Goal: Task Accomplishment & Management: Use online tool/utility

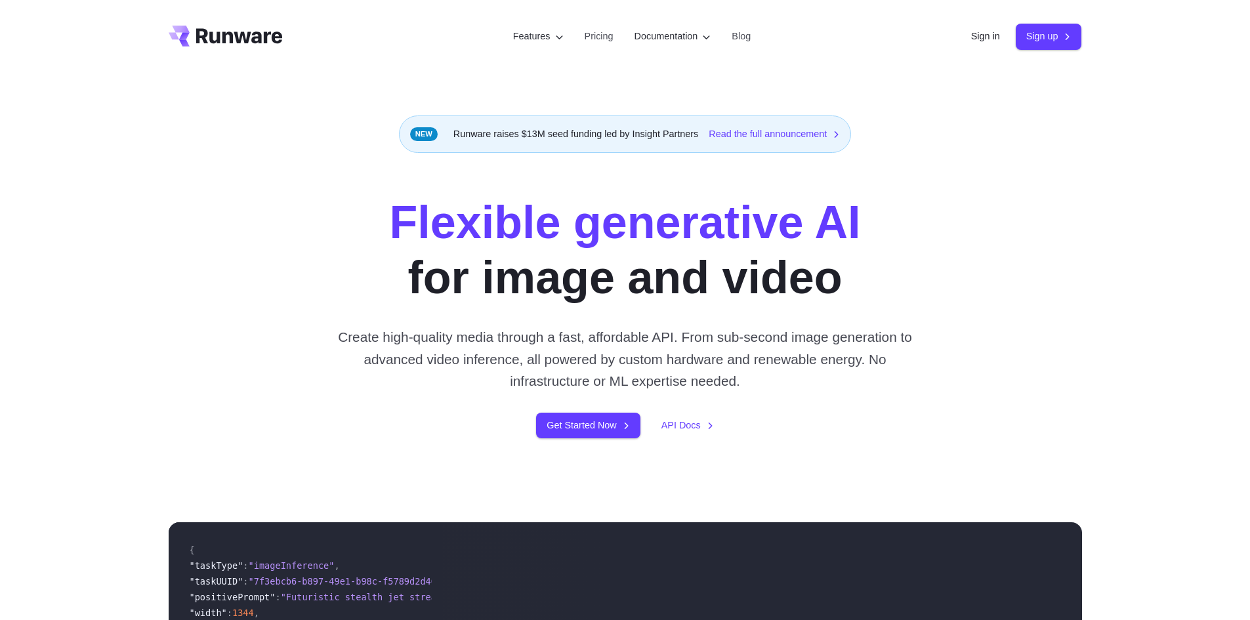
click at [973, 28] on div "Sign in Sign up" at bounding box center [1026, 37] width 111 height 26
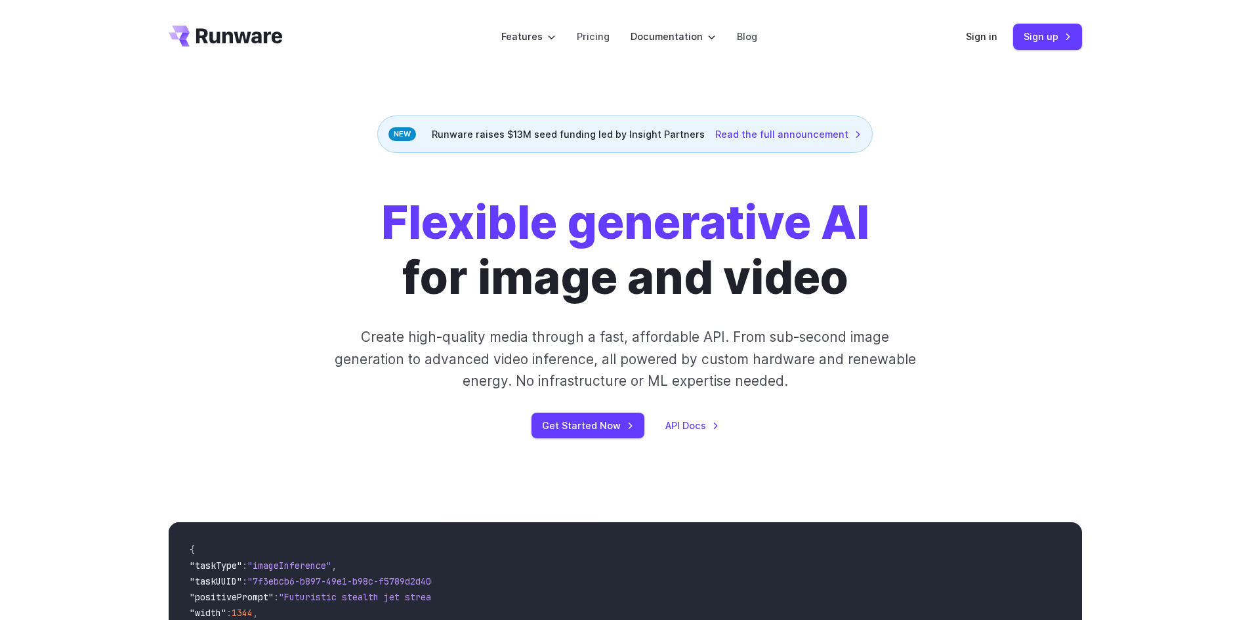
click at [967, 47] on header "Features Tasks Image generation Video generation Sonic Inference Engine™ Models…" at bounding box center [625, 37] width 945 height 74
click at [975, 34] on link "Sign in" at bounding box center [982, 36] width 32 height 15
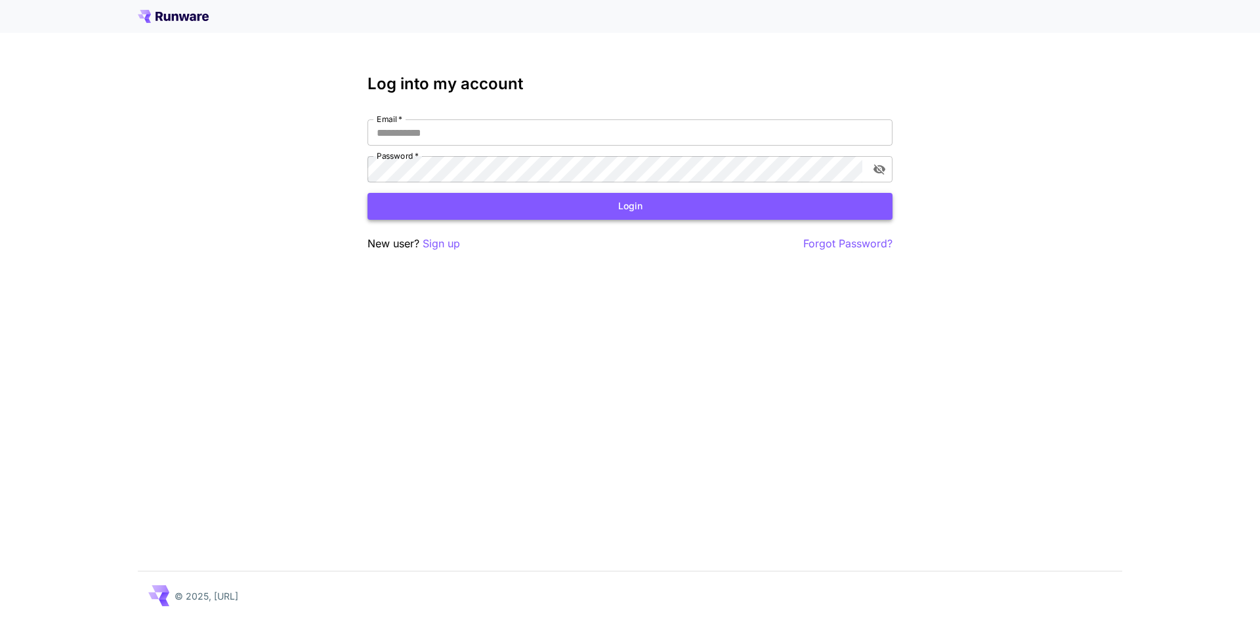
type input "**********"
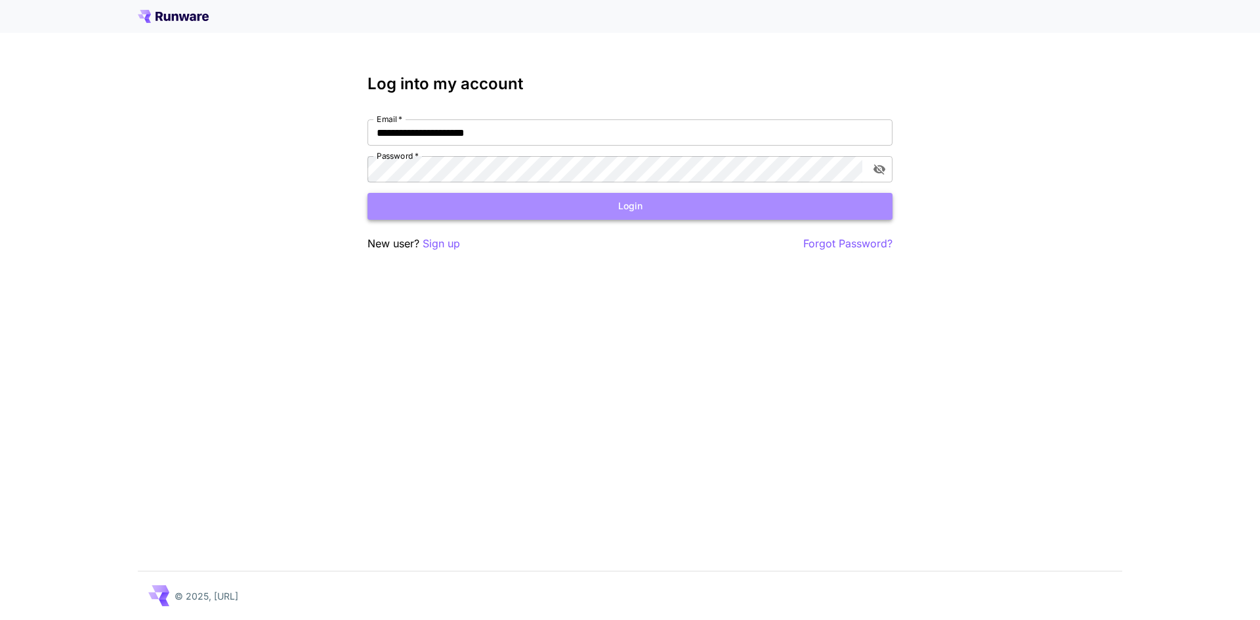
click at [490, 208] on button "Login" at bounding box center [630, 206] width 525 height 27
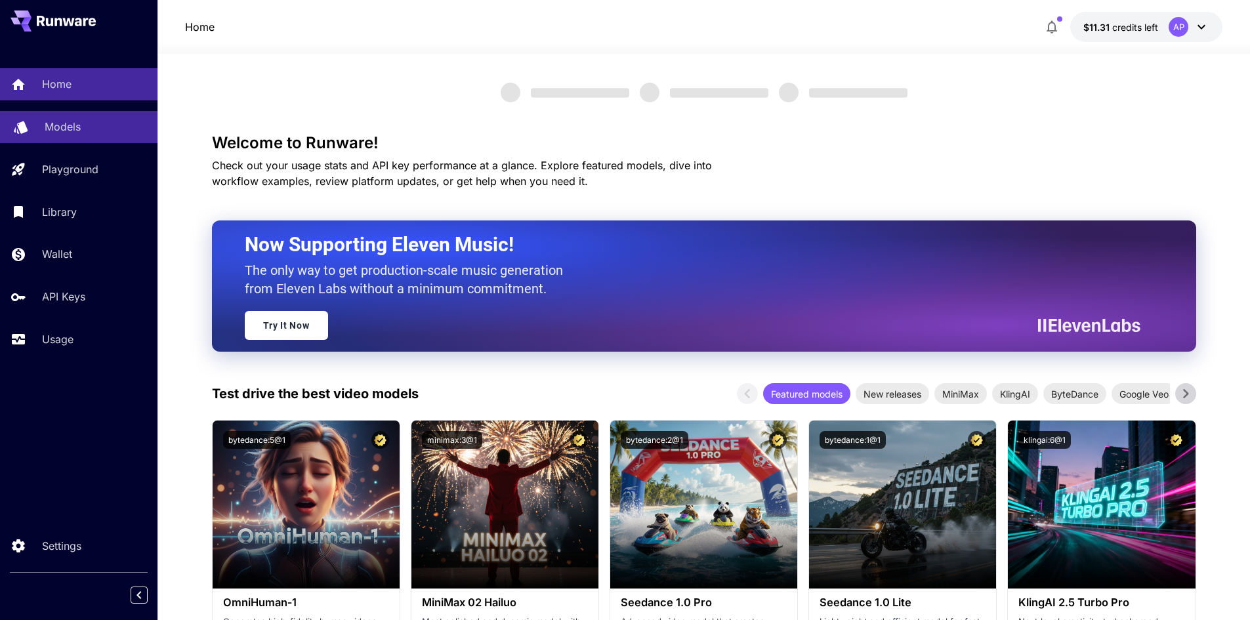
click at [59, 117] on link "Models" at bounding box center [79, 127] width 158 height 32
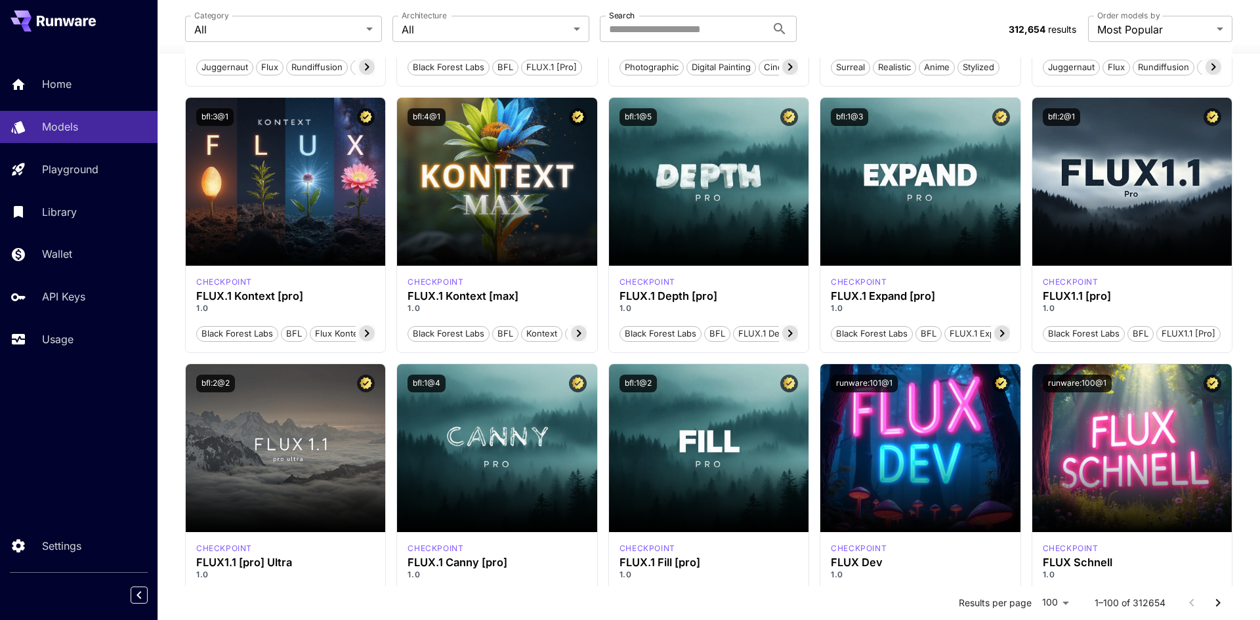
scroll to position [263, 0]
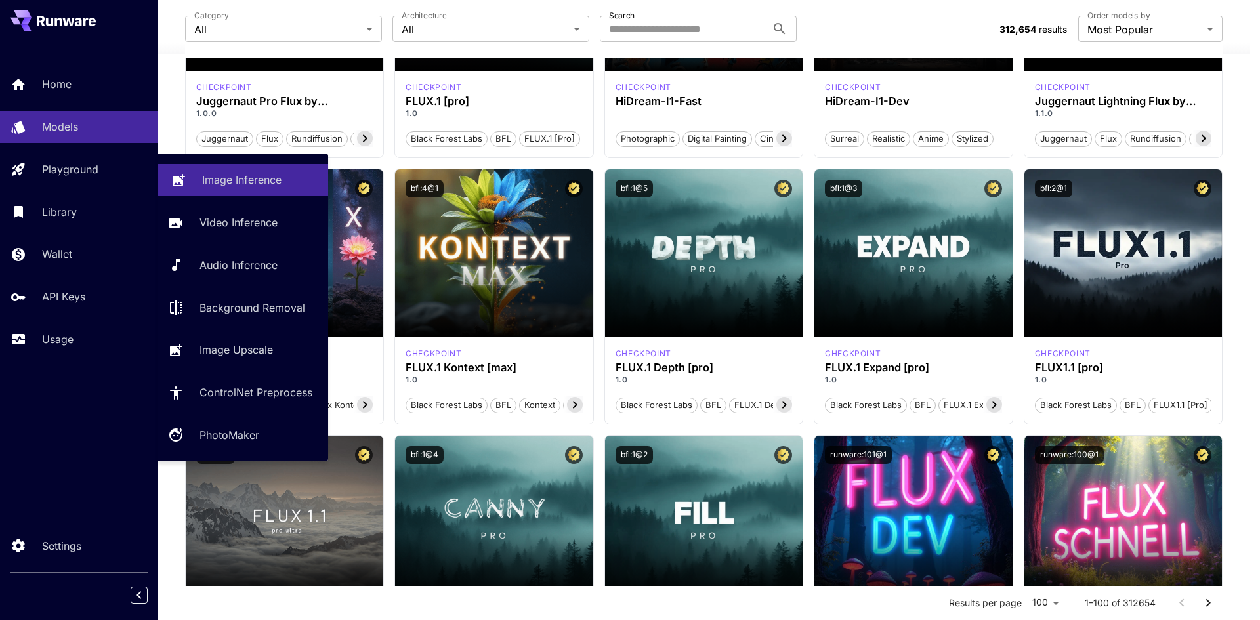
click at [258, 179] on p "Image Inference" at bounding box center [241, 180] width 79 height 16
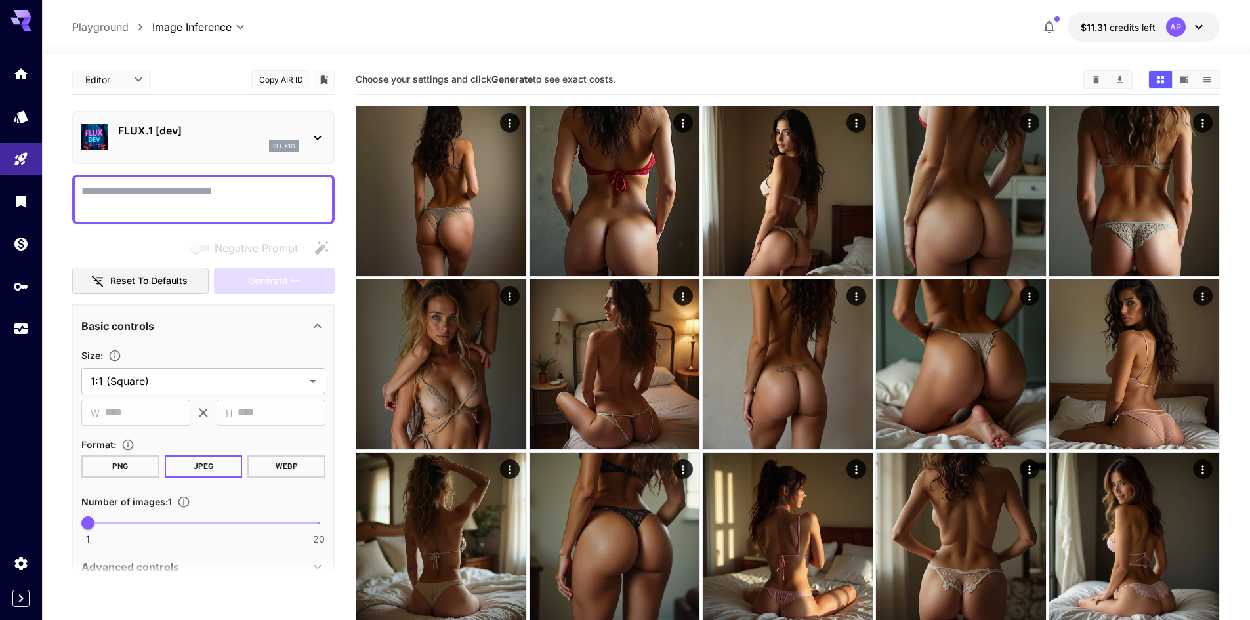
click at [200, 129] on p "FLUX.1 [dev]" at bounding box center [208, 131] width 181 height 16
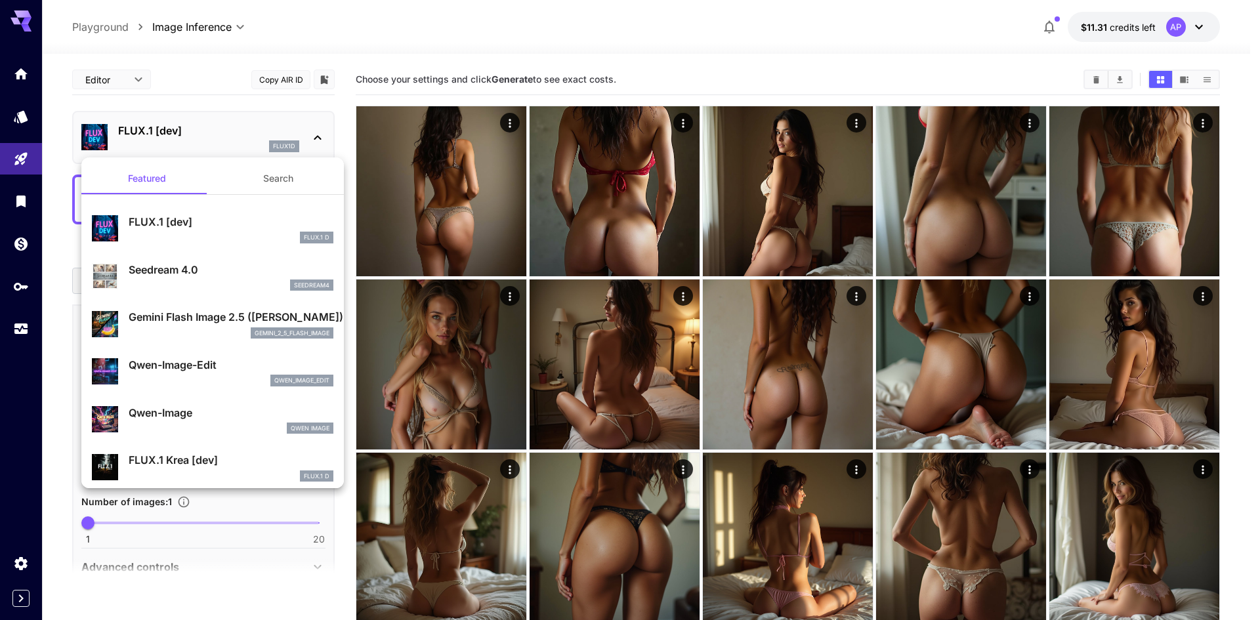
click at [209, 278] on div "Seedream 4.0 seedream4" at bounding box center [231, 277] width 205 height 30
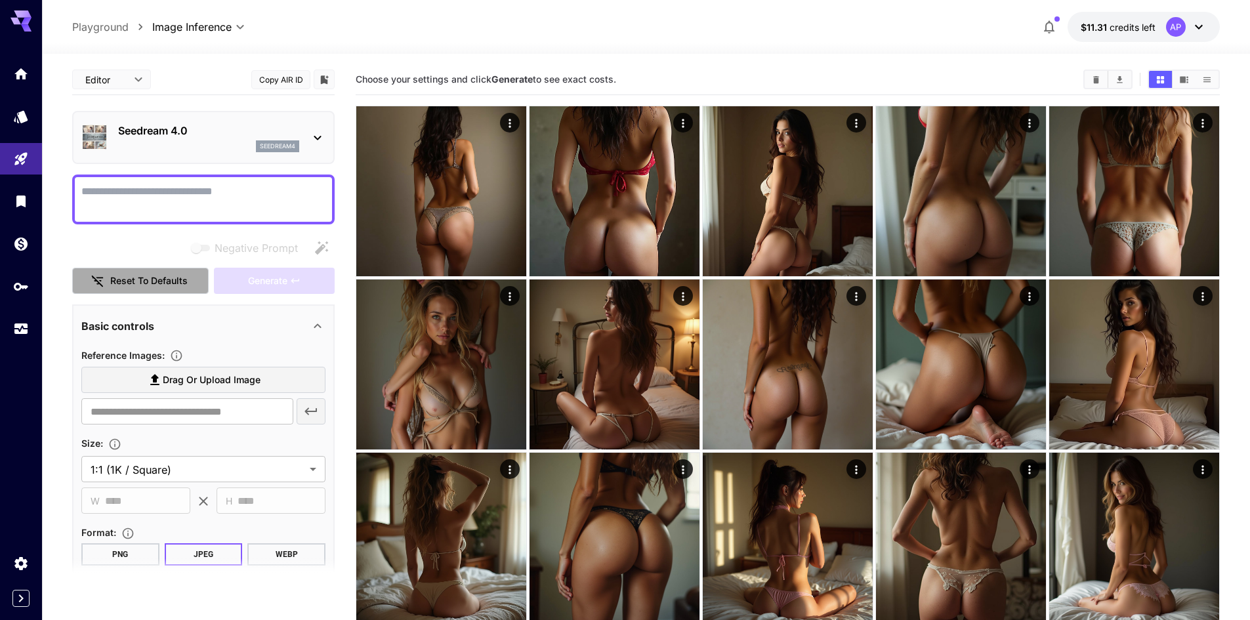
click at [168, 284] on button "Reset to defaults" at bounding box center [140, 281] width 137 height 27
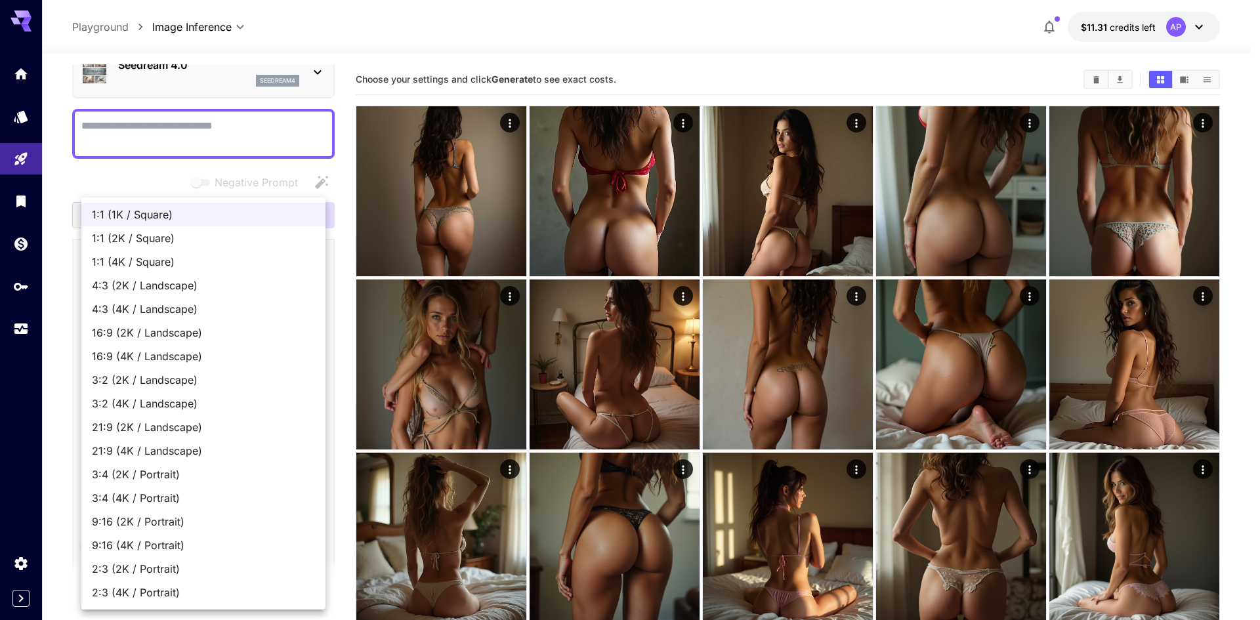
click at [148, 265] on span "1:1 (4K / Square)" at bounding box center [203, 262] width 223 height 16
type input "**********"
type input "****"
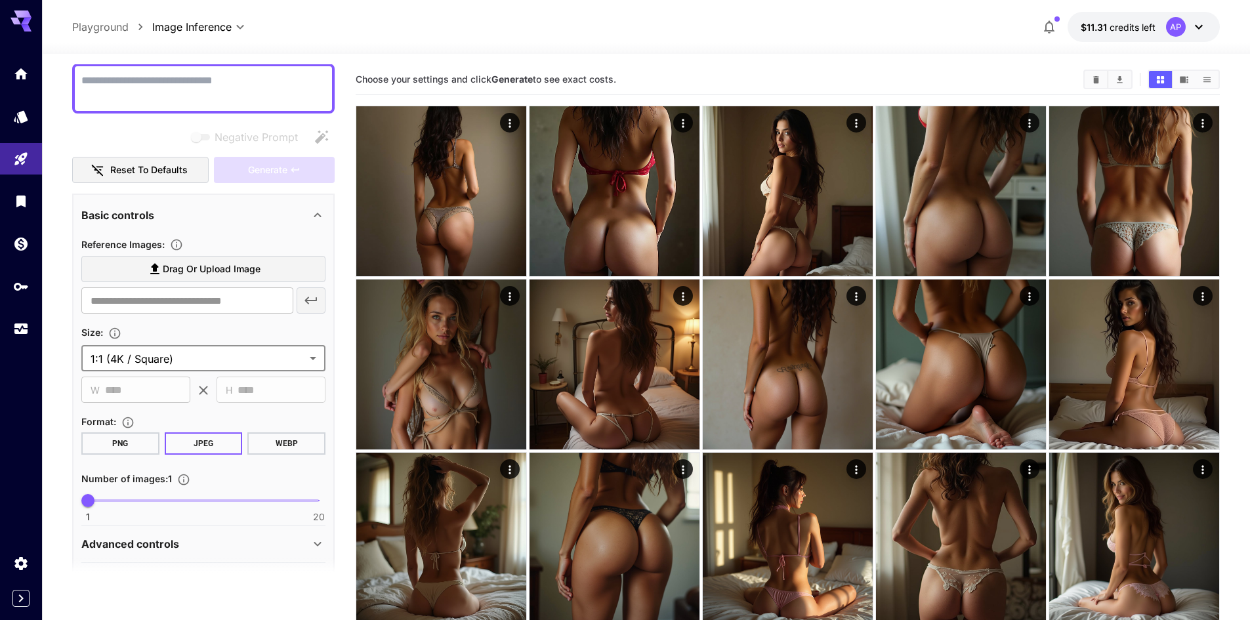
scroll to position [131, 0]
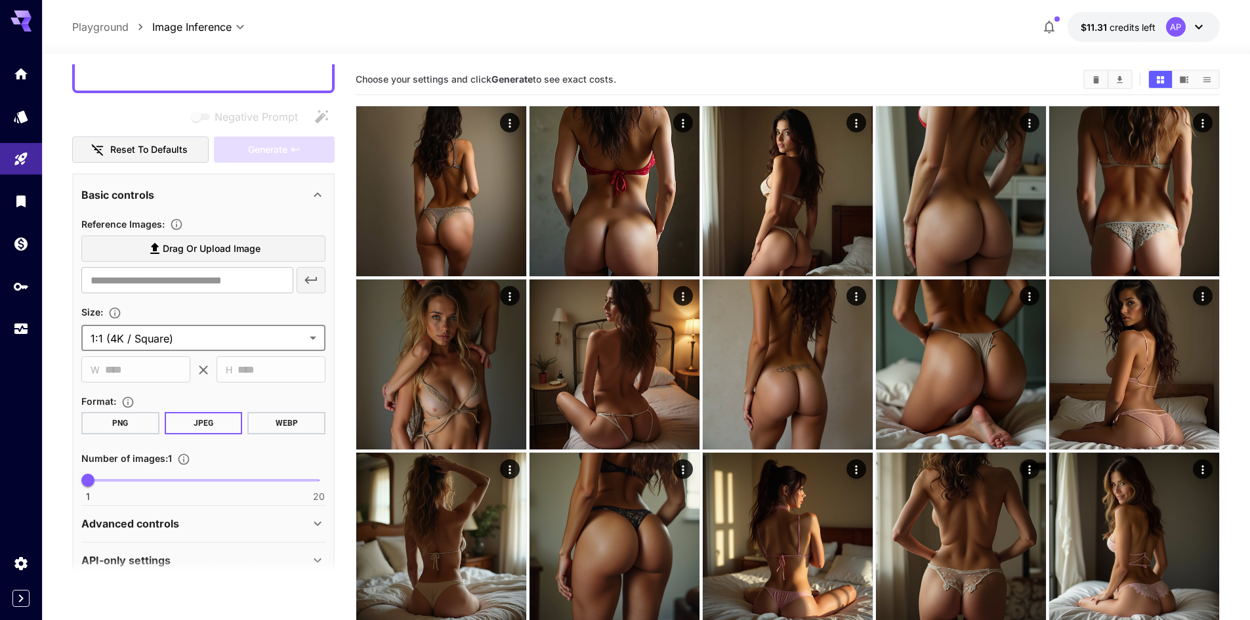
click at [117, 478] on span "1 20 1" at bounding box center [203, 481] width 231 height 20
click at [135, 475] on span "1 20 3" at bounding box center [203, 481] width 231 height 20
click at [130, 482] on span "5" at bounding box center [136, 480] width 13 height 13
type input "*"
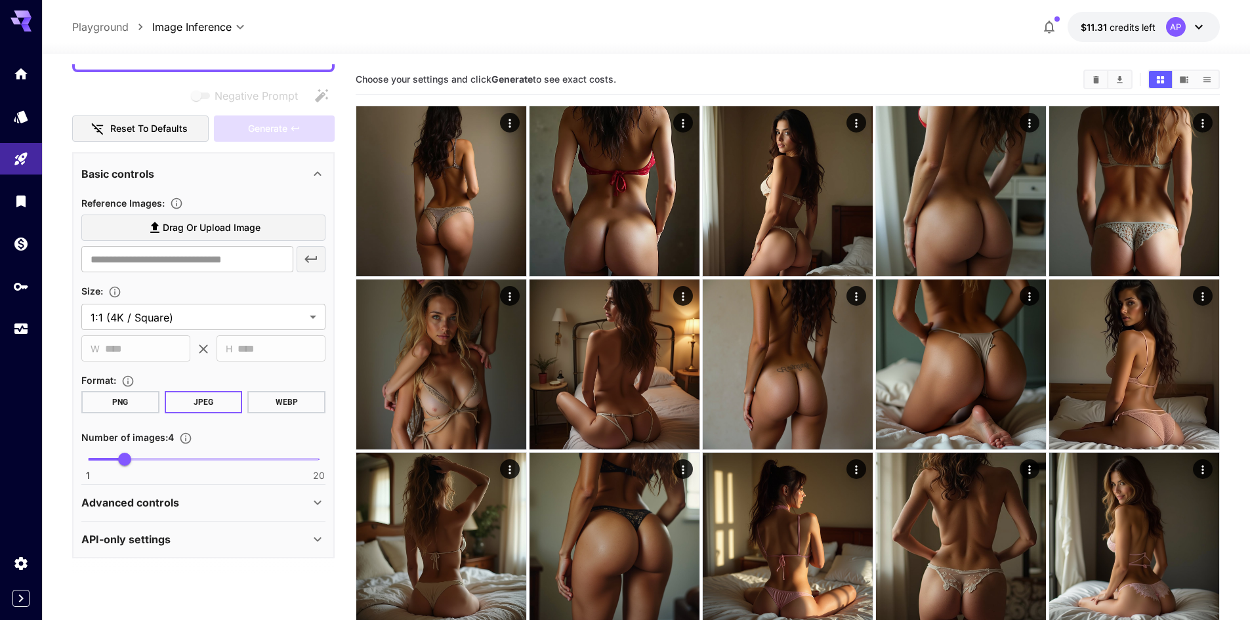
click at [174, 500] on p "Advanced controls" at bounding box center [130, 503] width 98 height 16
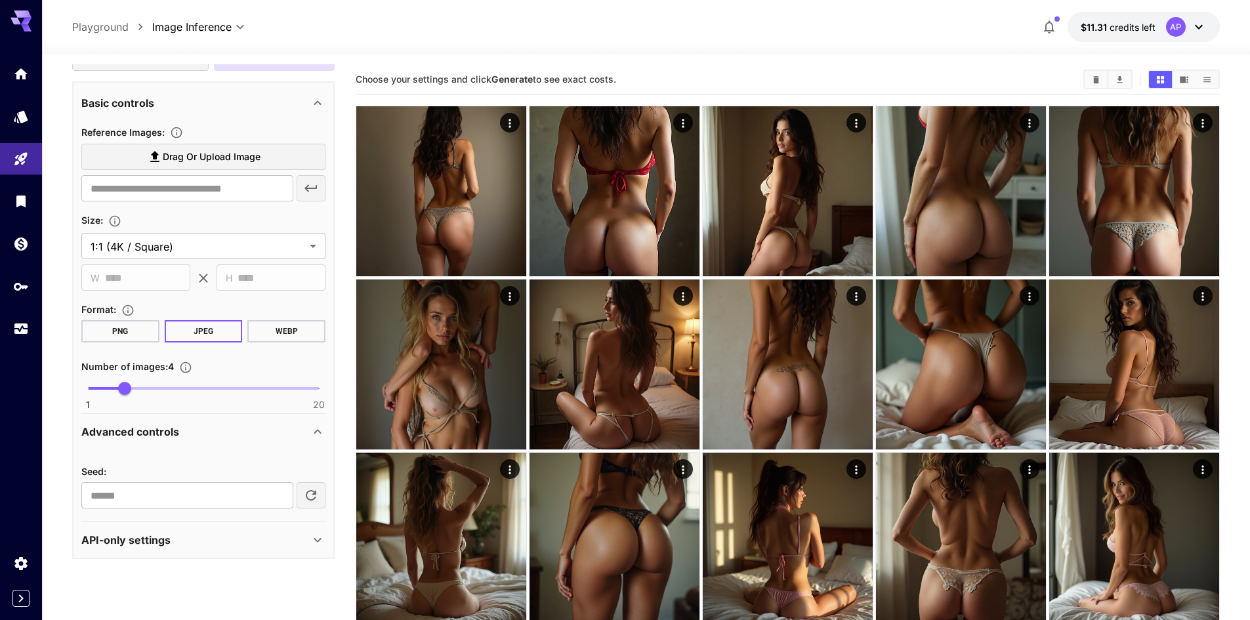
scroll to position [224, 0]
click at [137, 538] on p "API-only settings" at bounding box center [125, 540] width 89 height 16
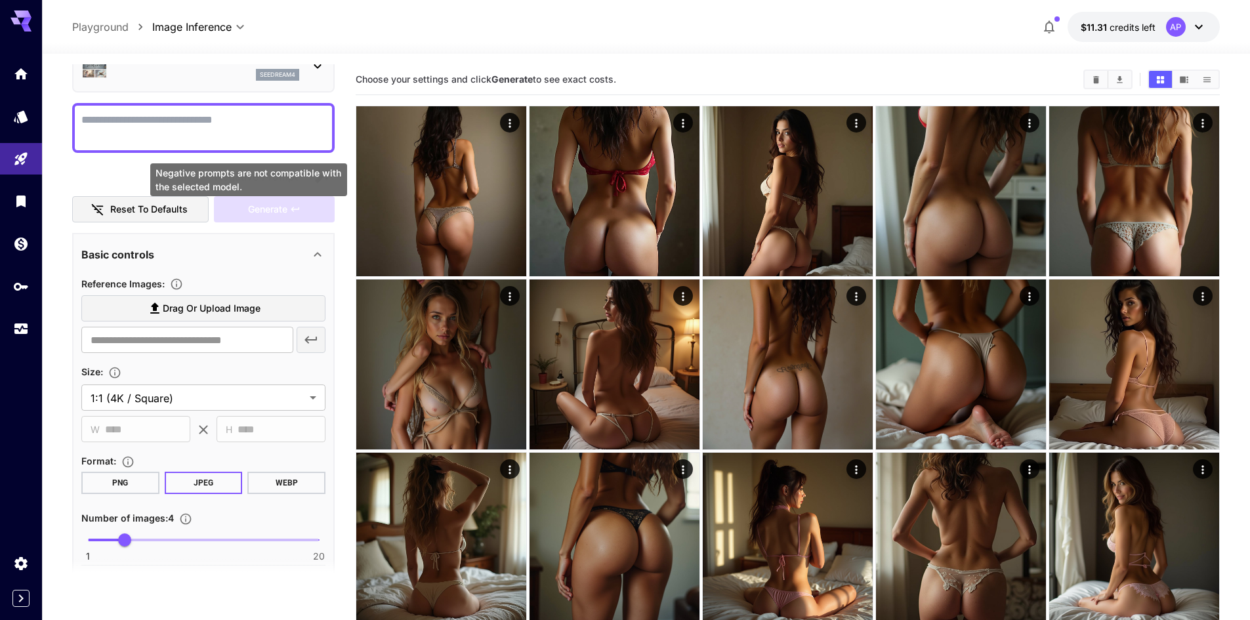
scroll to position [0, 0]
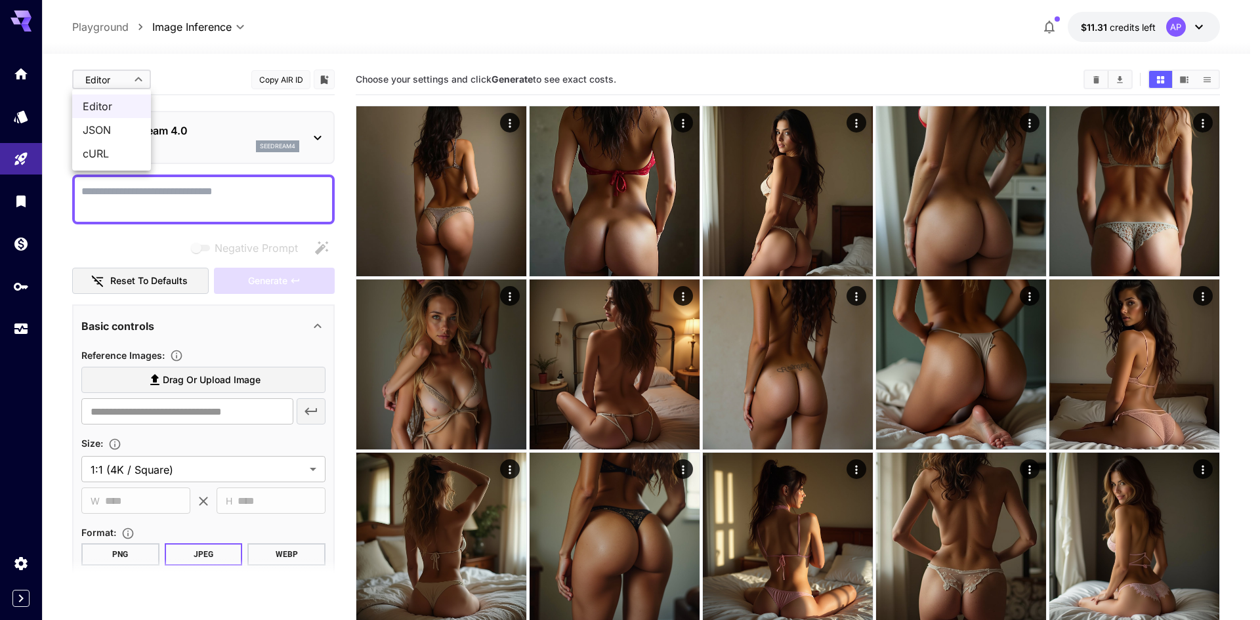
click at [107, 156] on span "cURL" at bounding box center [112, 154] width 58 height 16
type input "****"
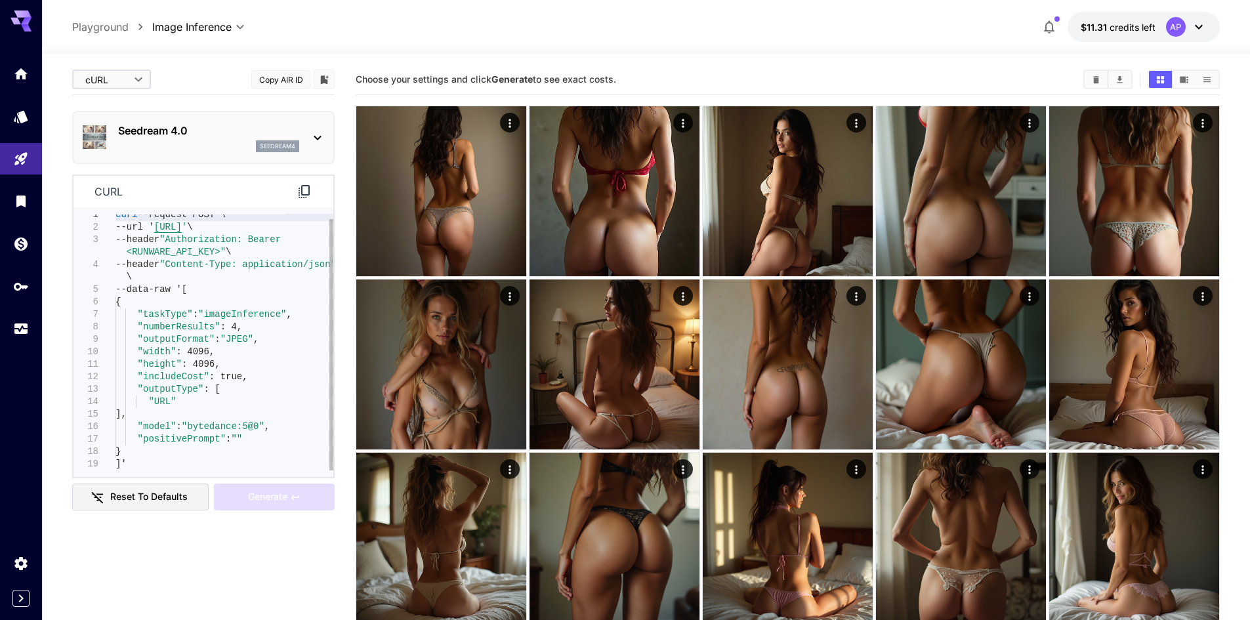
click at [183, 467] on div "curl --request POST \ --url ' [URL] ' \ --header "Authorization: Bearer <RUNWAR…" at bounding box center [225, 340] width 218 height 262
type textarea "**********"
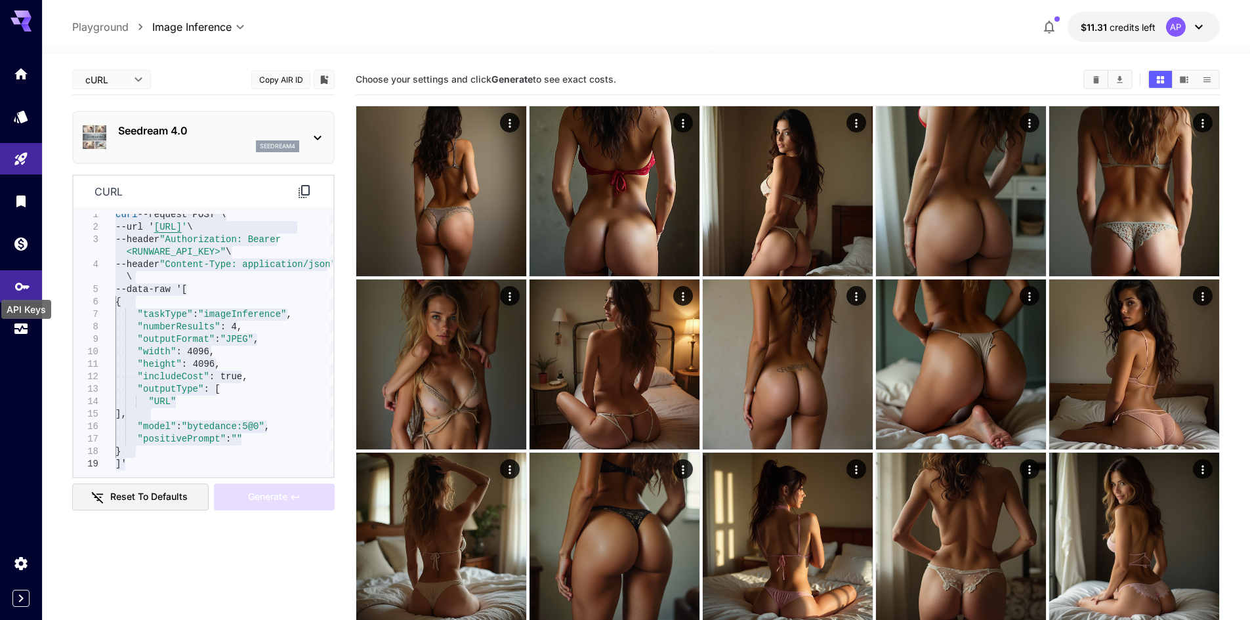
click at [15, 280] on icon "API Keys" at bounding box center [22, 282] width 16 height 16
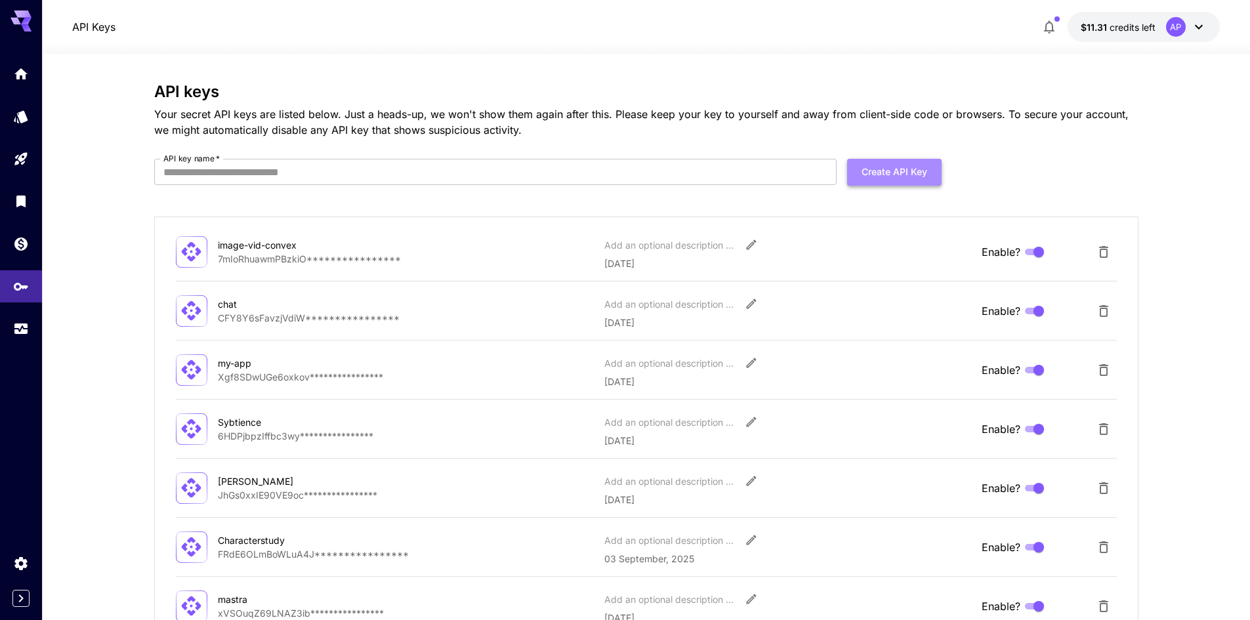
click at [896, 169] on button "Create API Key" at bounding box center [894, 172] width 95 height 27
click at [379, 176] on input "API key name   *" at bounding box center [495, 172] width 683 height 26
type input "******"
click at [899, 180] on button "Create API Key" at bounding box center [894, 172] width 95 height 27
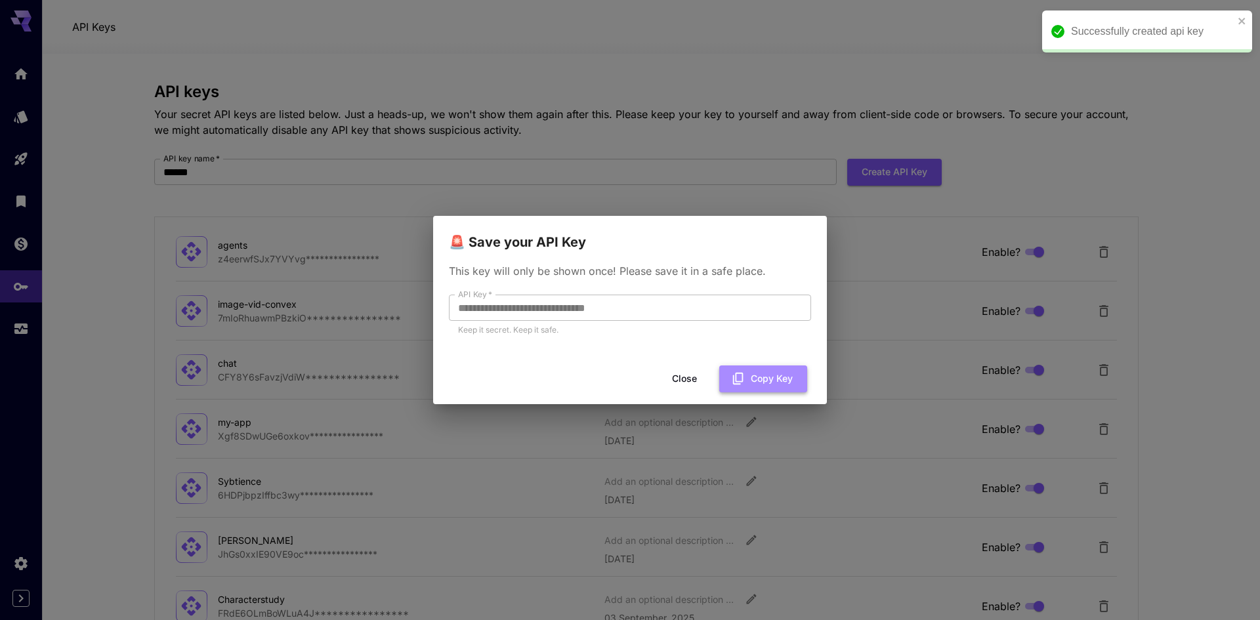
click at [756, 381] on button "Copy Key" at bounding box center [763, 379] width 88 height 27
